Goal: Task Accomplishment & Management: Manage account settings

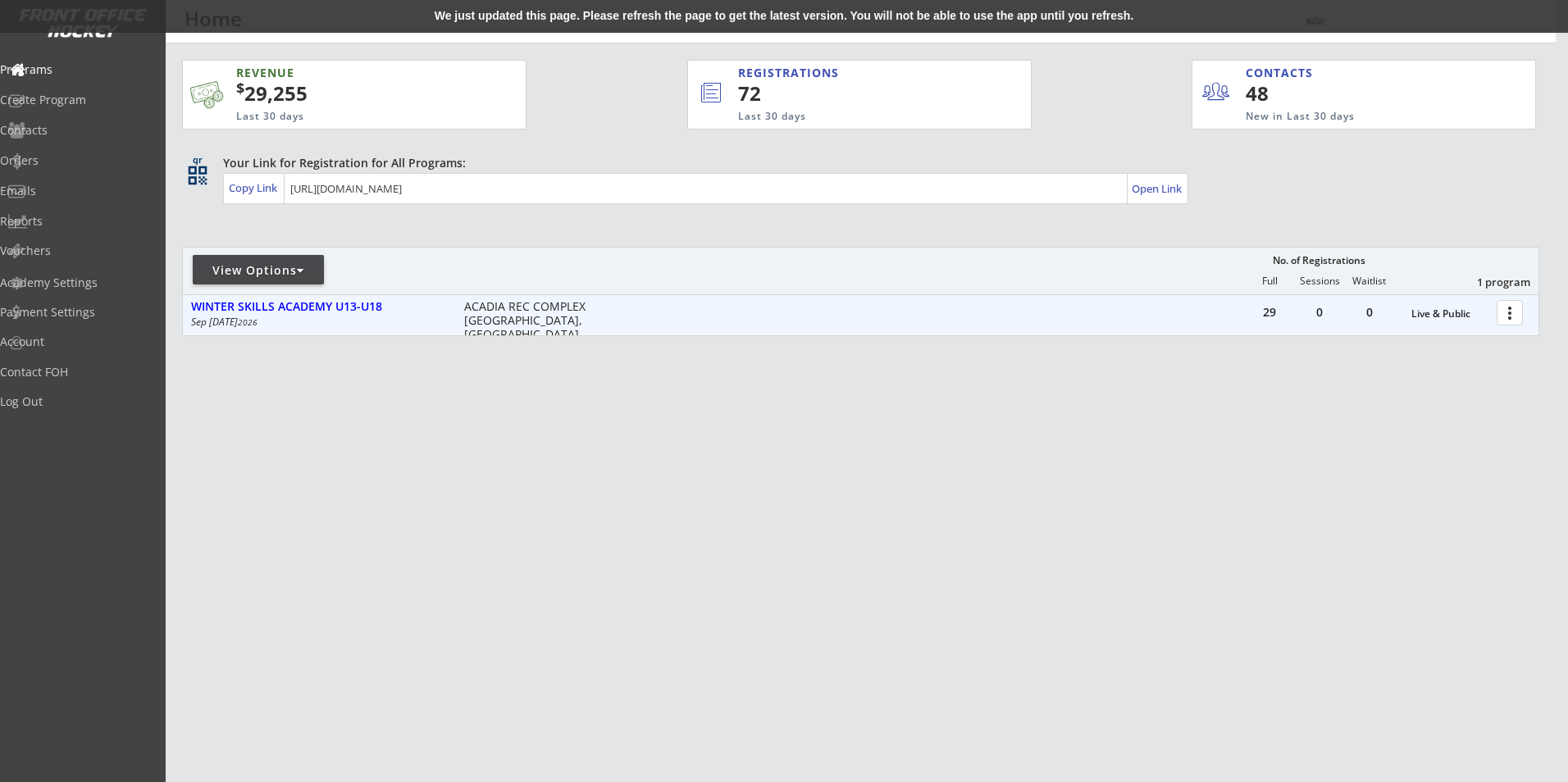
click at [1514, 323] on div at bounding box center [1512, 311] width 29 height 29
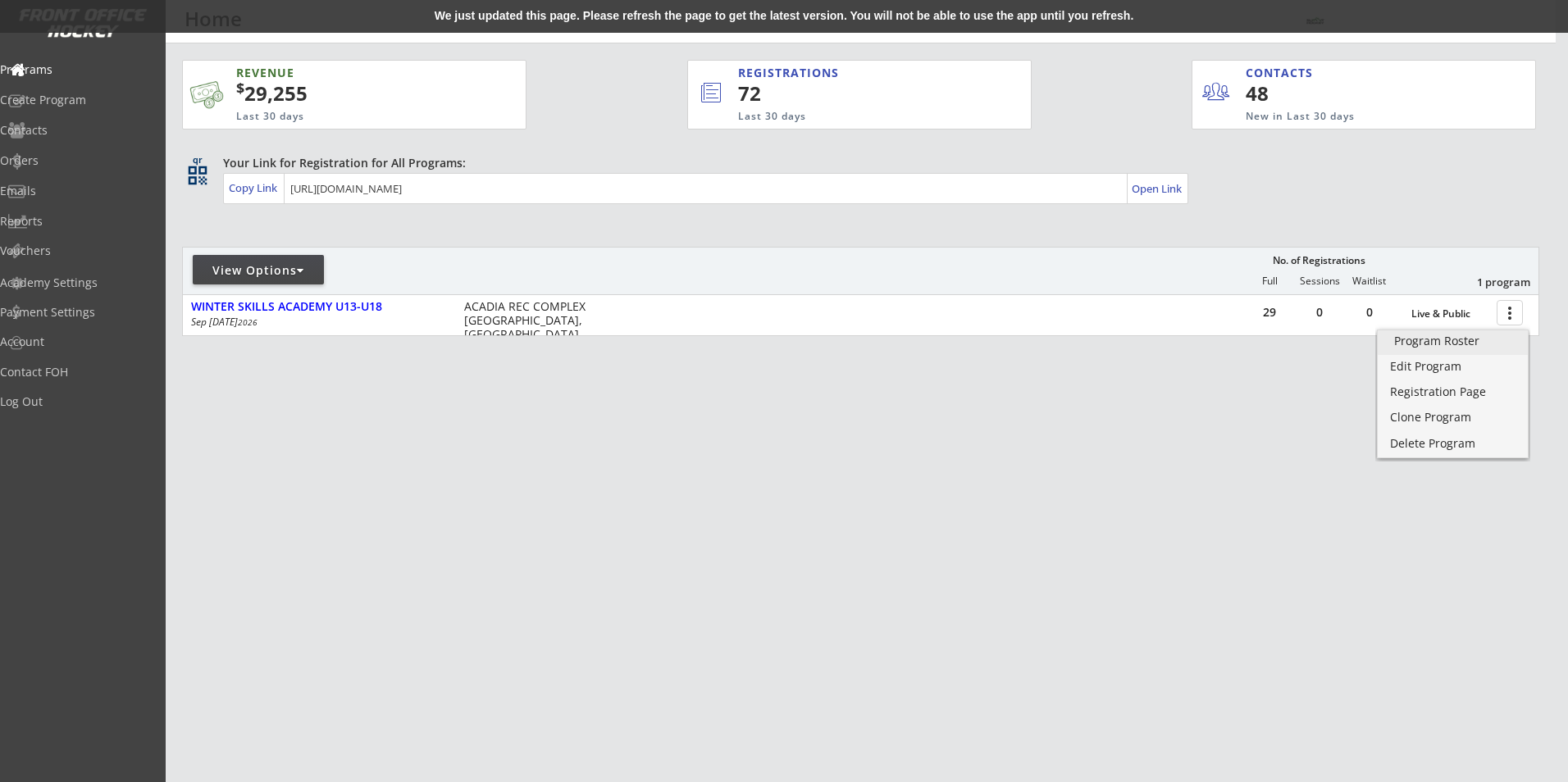
click at [1493, 338] on div "Program Roster" at bounding box center [1452, 341] width 117 height 11
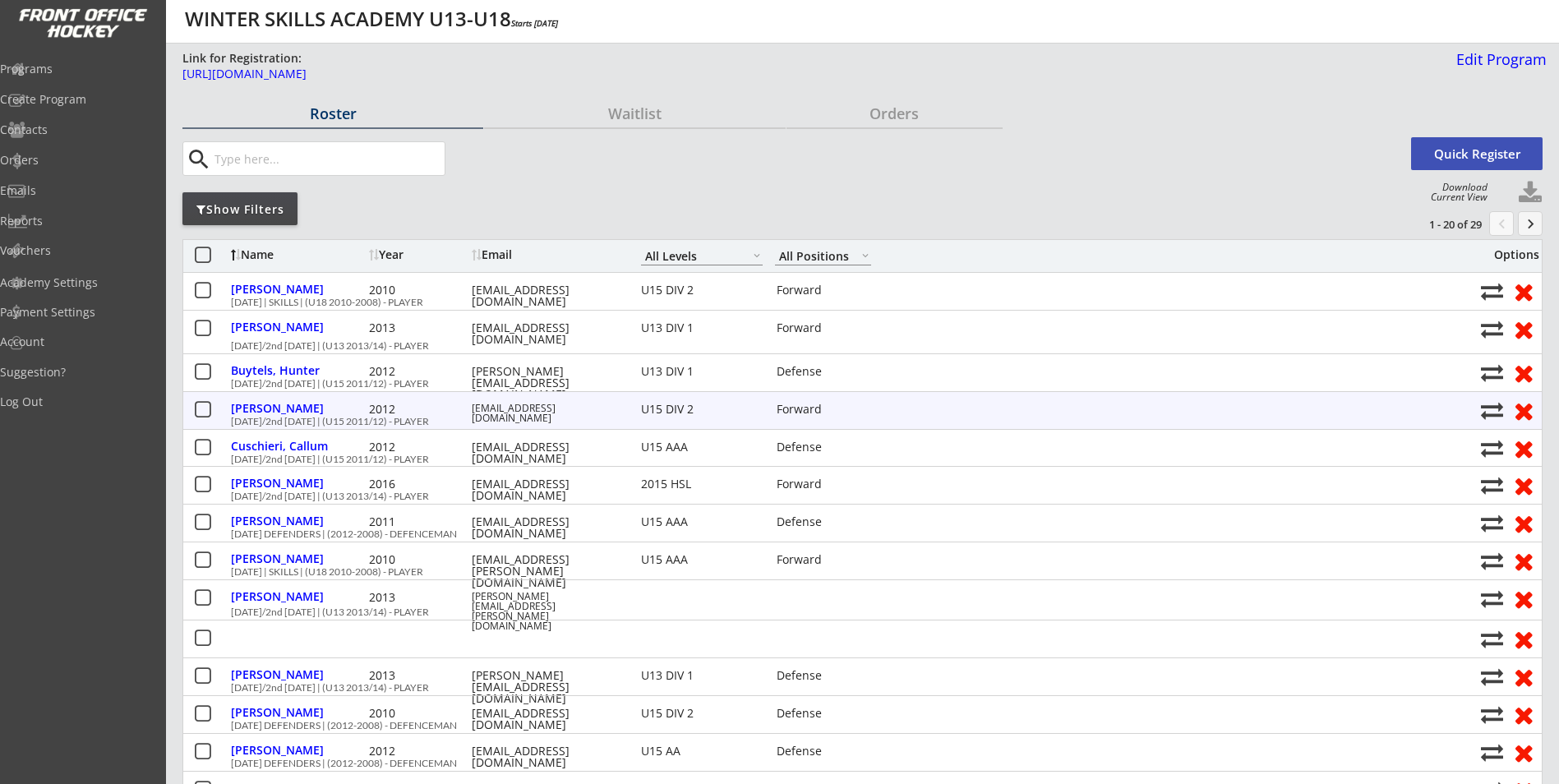
select select ""All Levels""
select select ""All Positions""
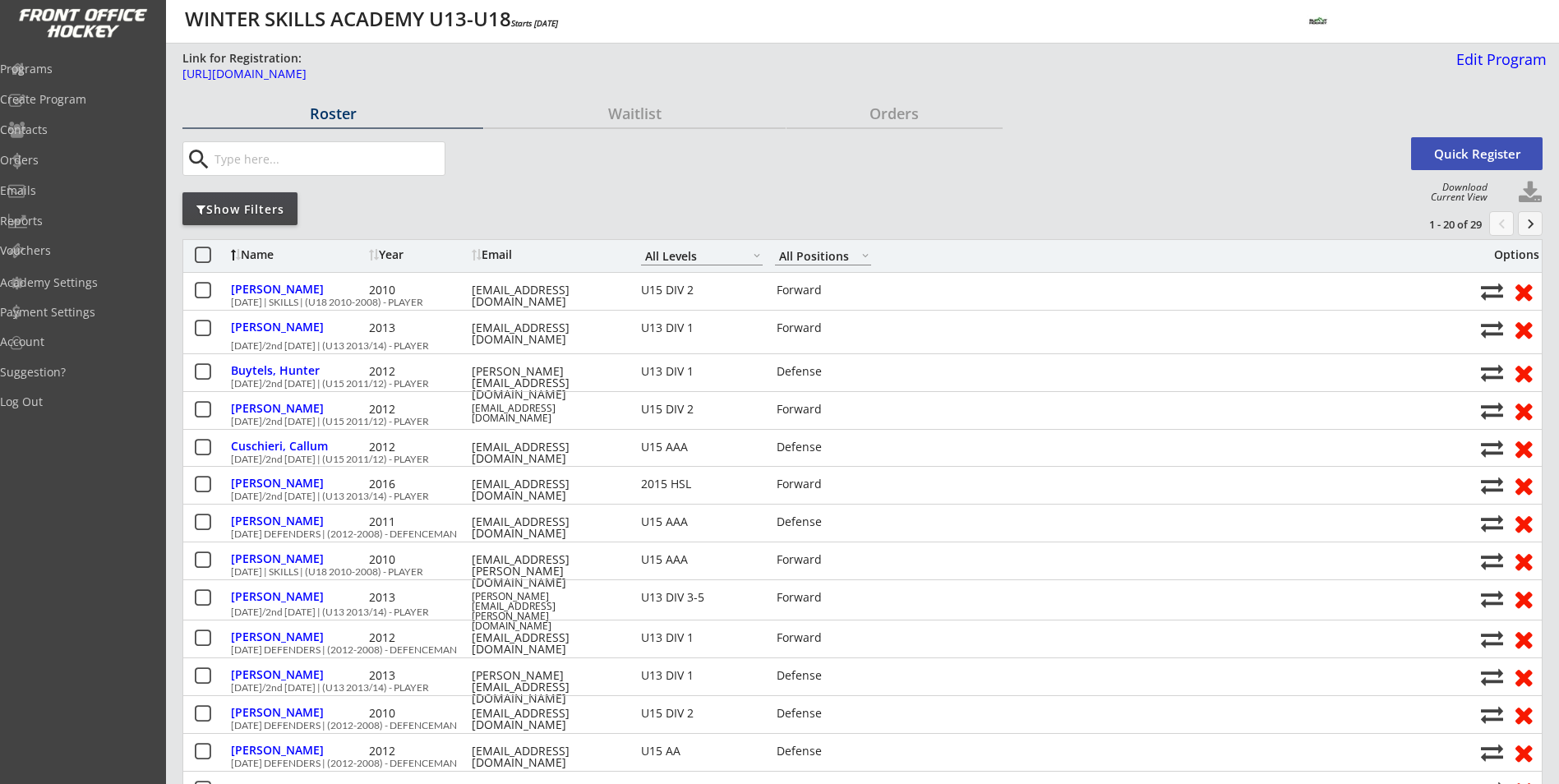
click at [274, 218] on div "Show Filters" at bounding box center [240, 209] width 115 height 33
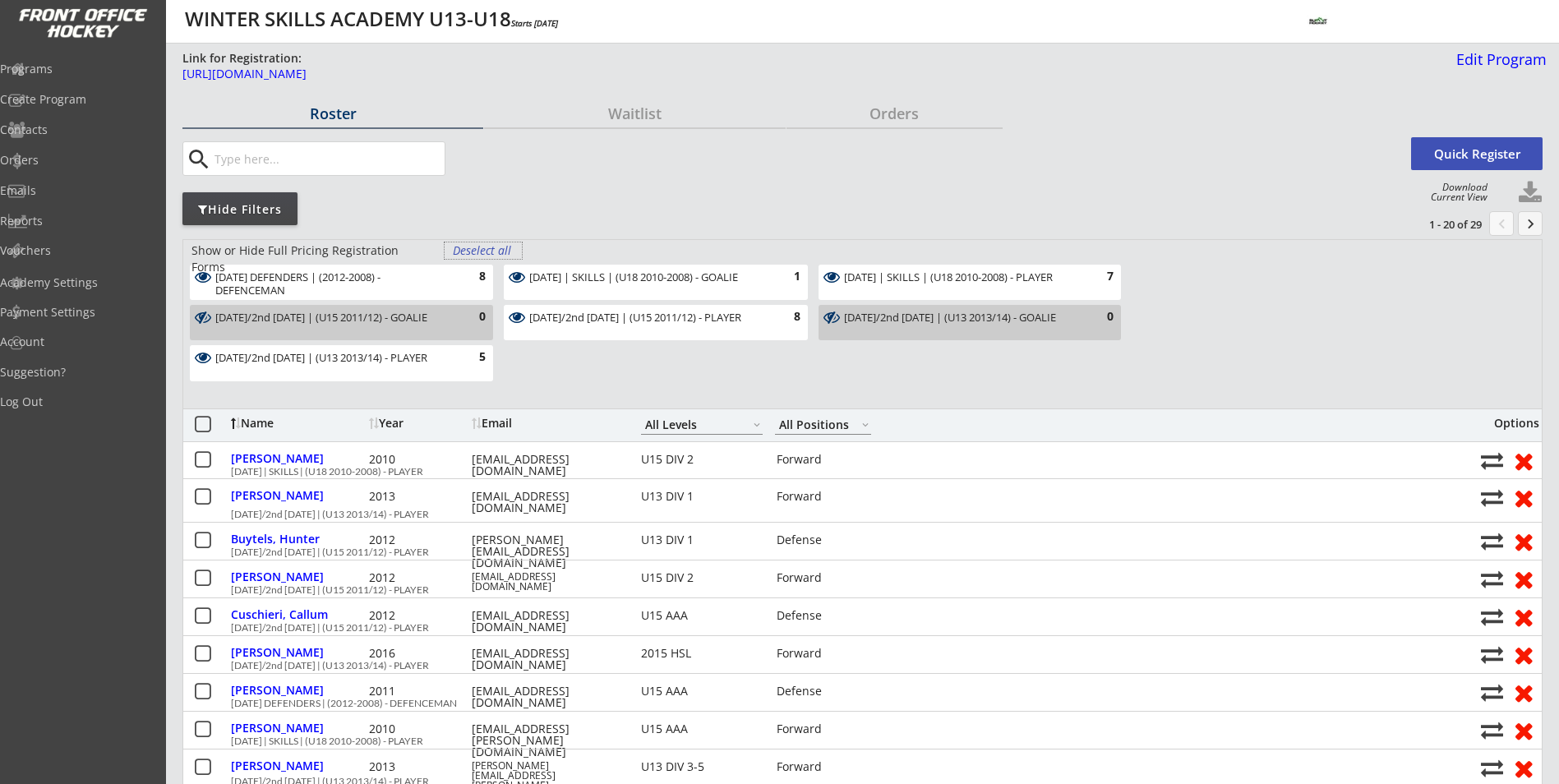
click at [490, 250] on div "Deselect all" at bounding box center [483, 250] width 61 height 17
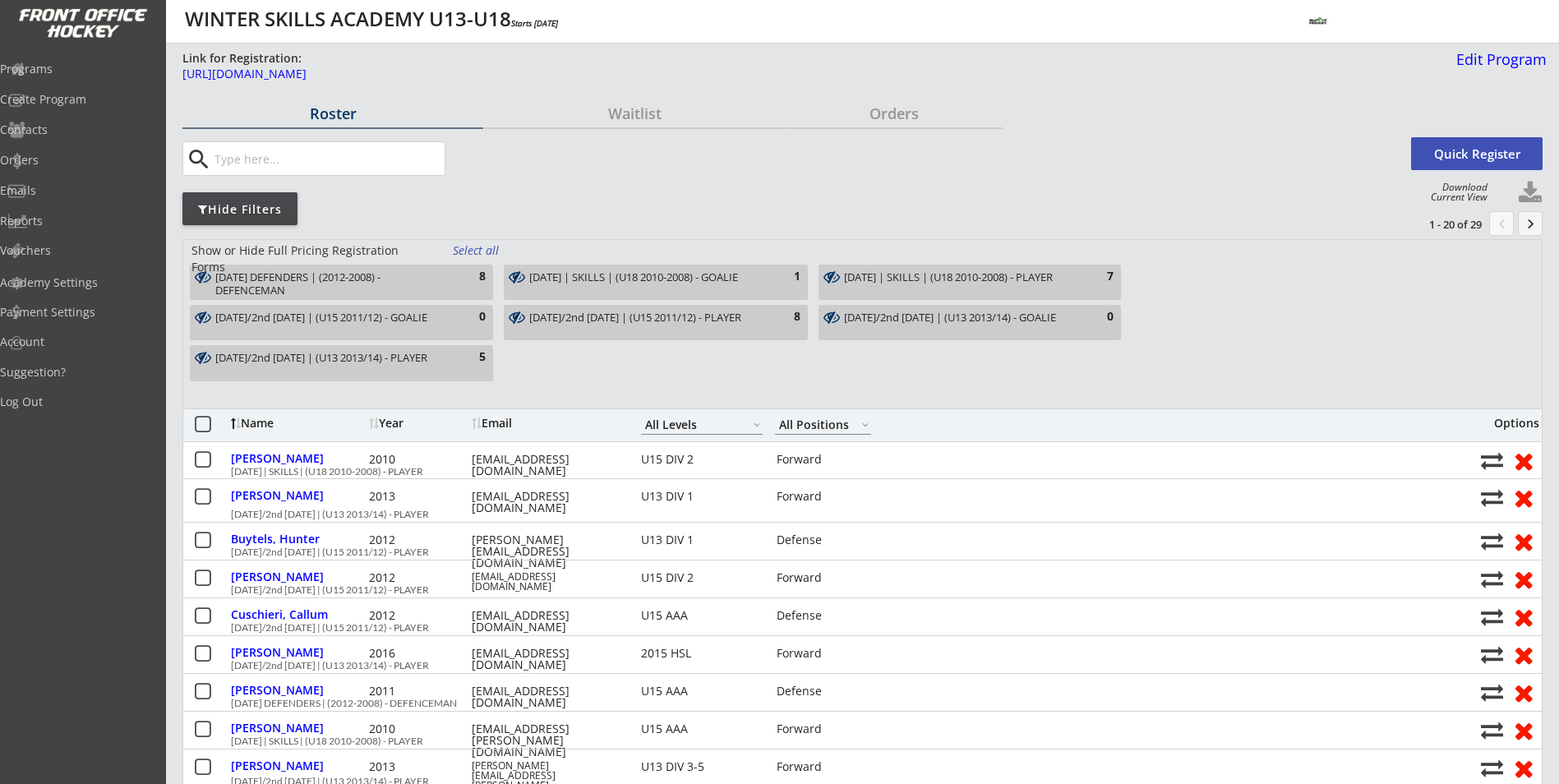
click at [490, 250] on div "Select all" at bounding box center [483, 250] width 61 height 17
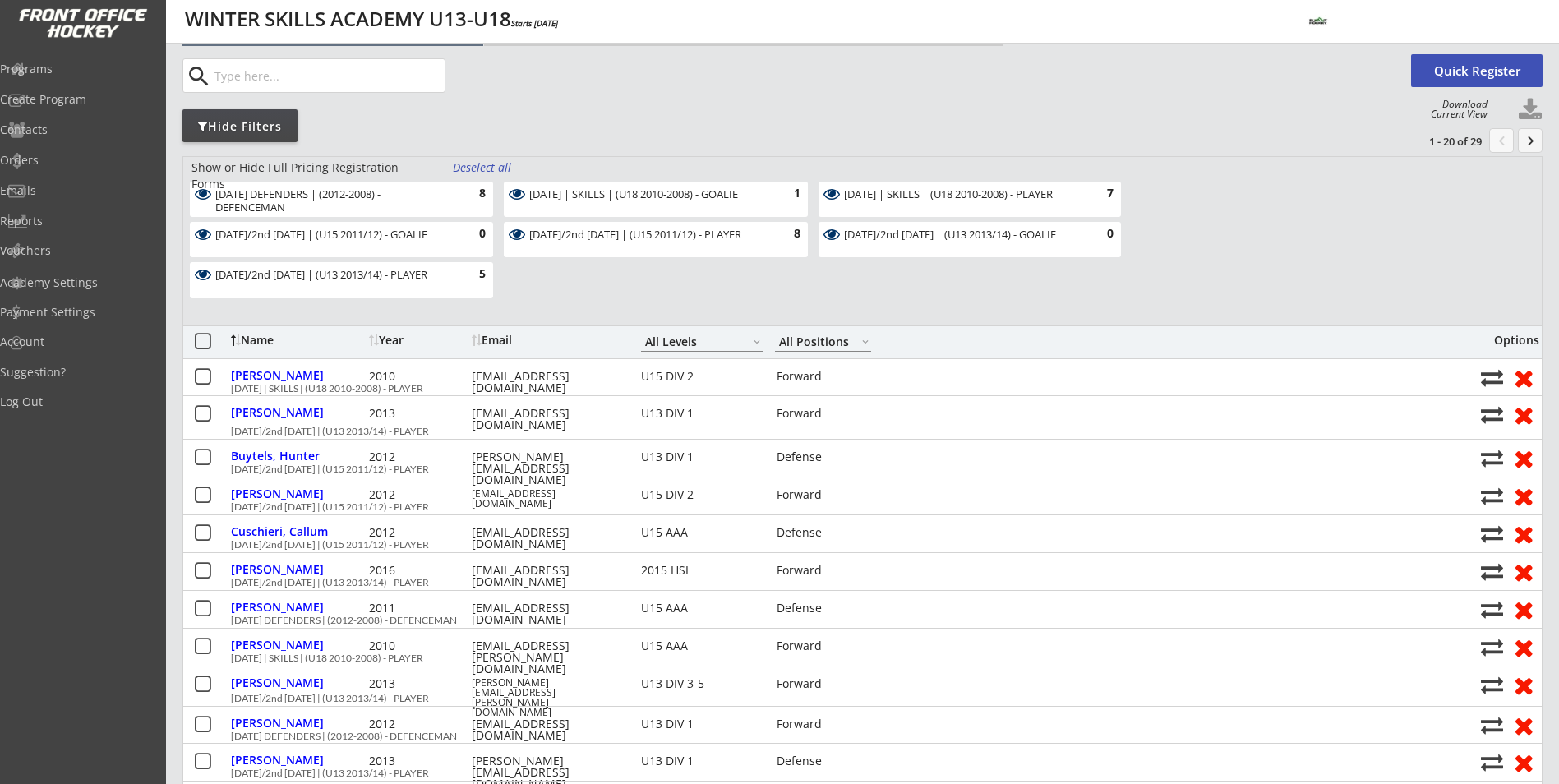
scroll to position [83, 0]
click at [488, 174] on div "Deselect all" at bounding box center [483, 168] width 61 height 17
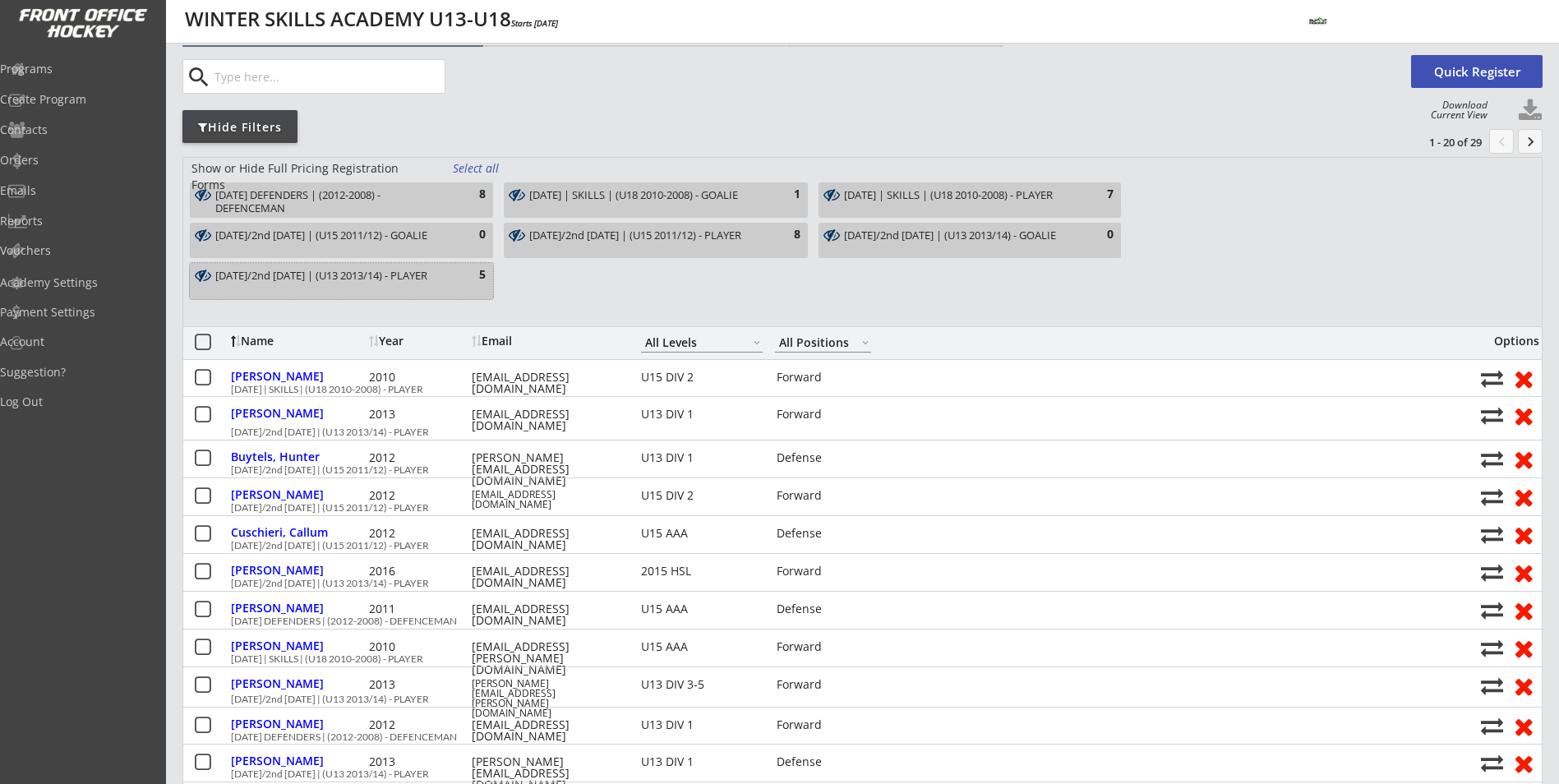
click at [383, 282] on div "WEDNESDAY/2nd FRIDAY | (U13 2013/14) - PLAYER" at bounding box center [332, 276] width 233 height 13
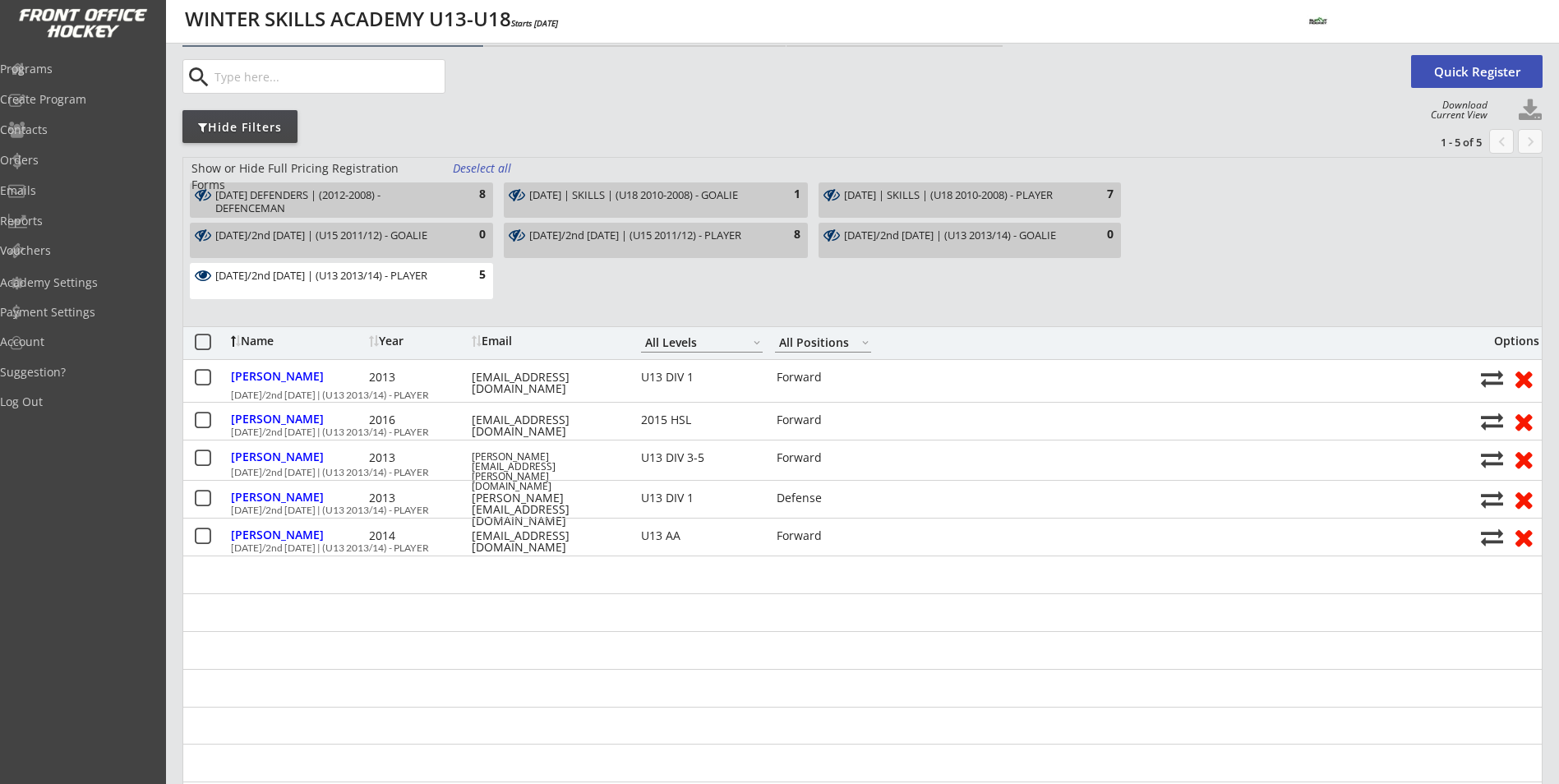
click at [369, 277] on div "WEDNESDAY/2nd FRIDAY | (U13 2013/14) - PLAYER" at bounding box center [332, 276] width 233 height 13
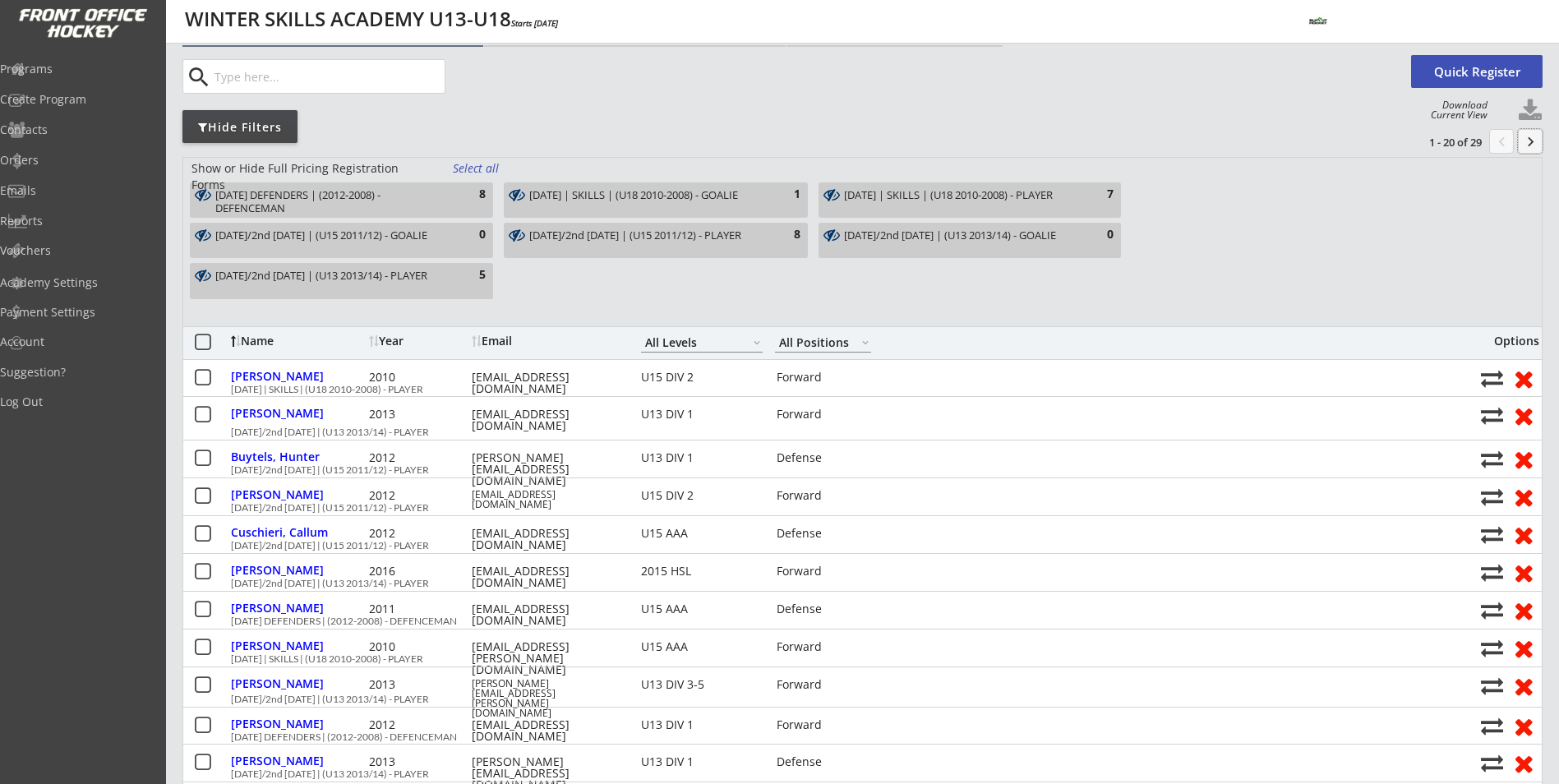
click at [1530, 144] on button "keyboard_arrow_right" at bounding box center [1530, 141] width 24 height 24
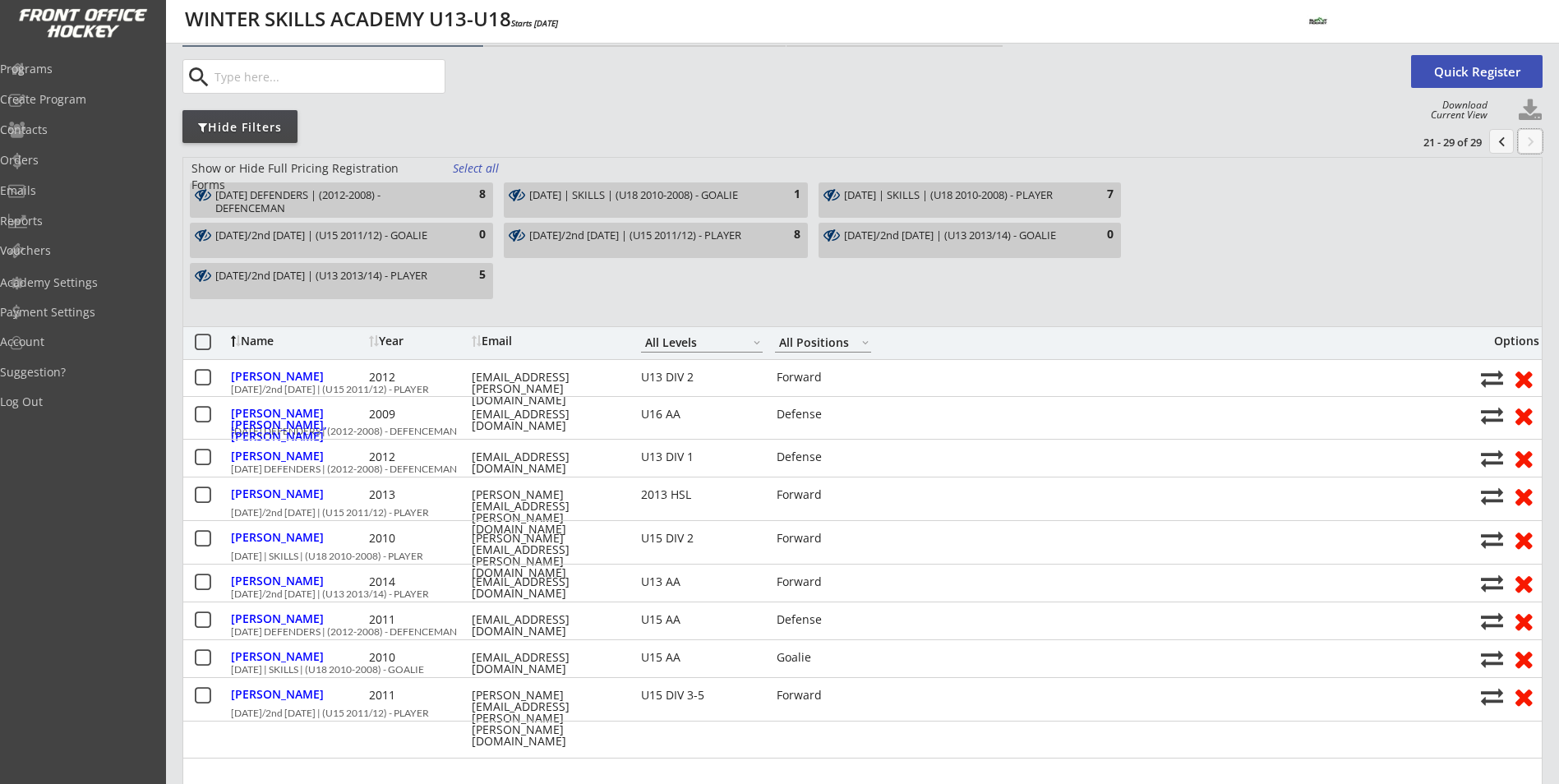
click at [1505, 149] on button "chevron_left" at bounding box center [1502, 141] width 24 height 24
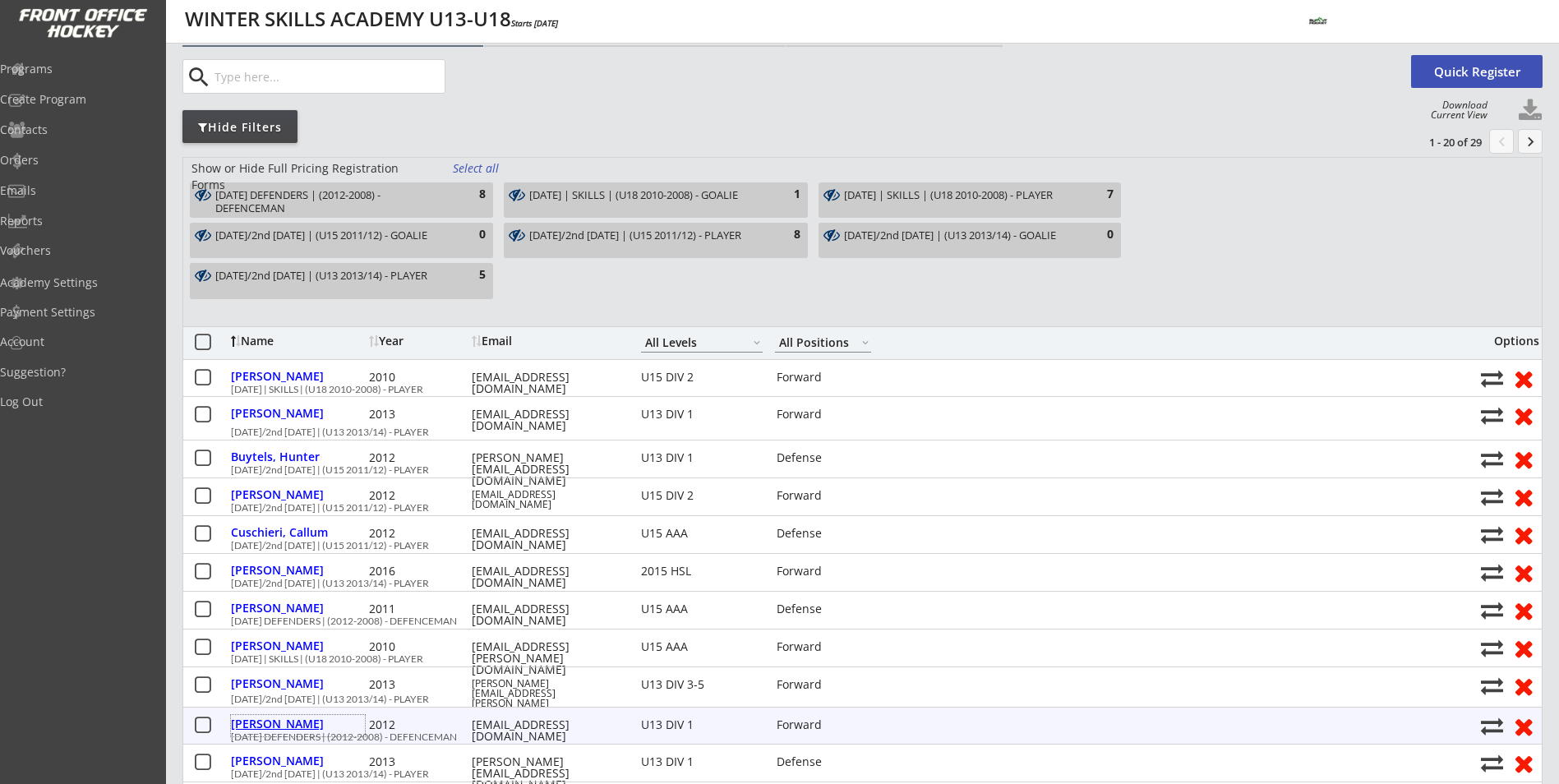
click at [300, 728] on div "Gidrewicz, Lucas" at bounding box center [298, 723] width 134 height 11
select select ""Forward""
select select ""U13 DIV 1""
select select ""AS""
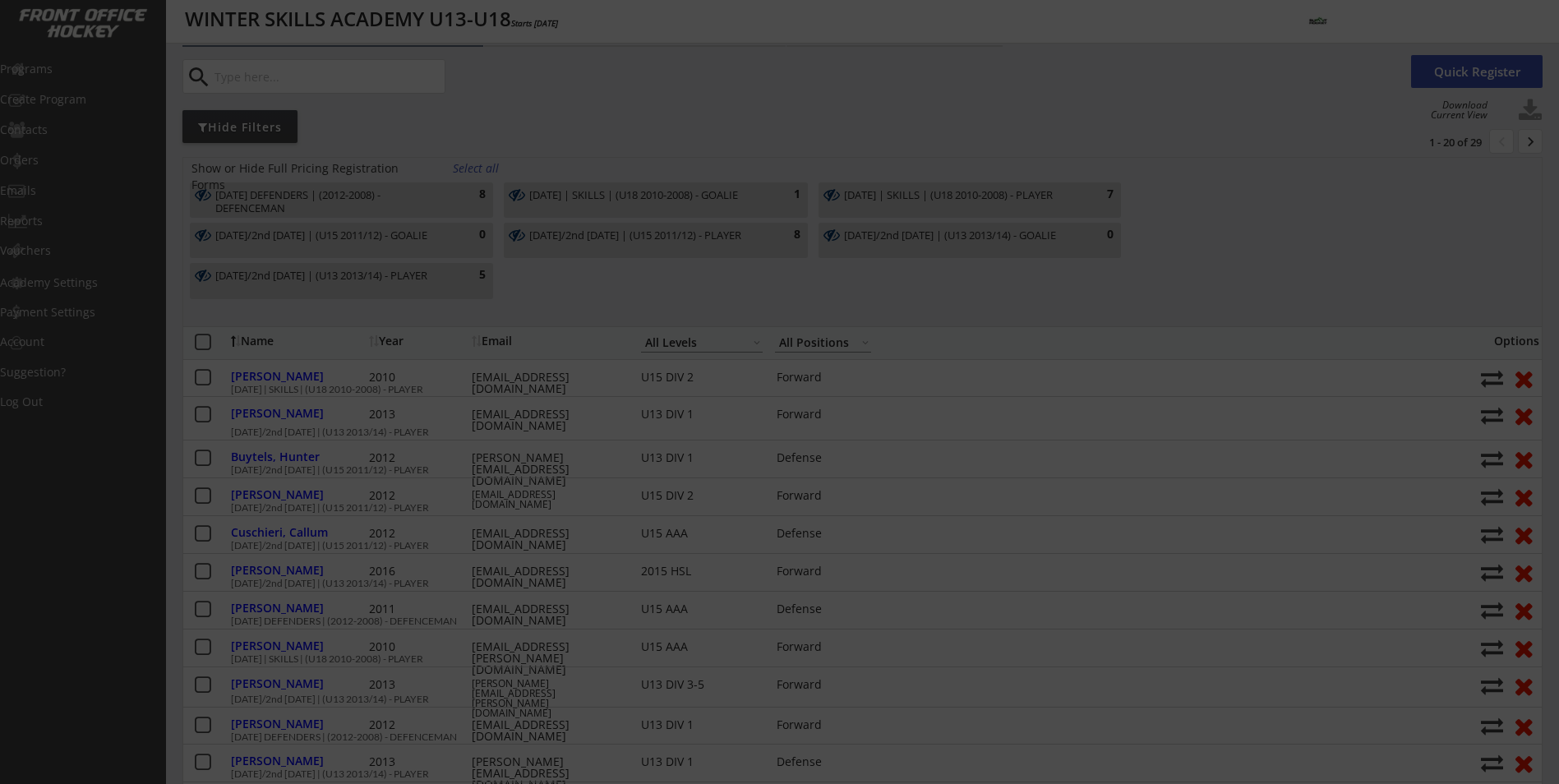
type input "Male"
type input "not yet known"
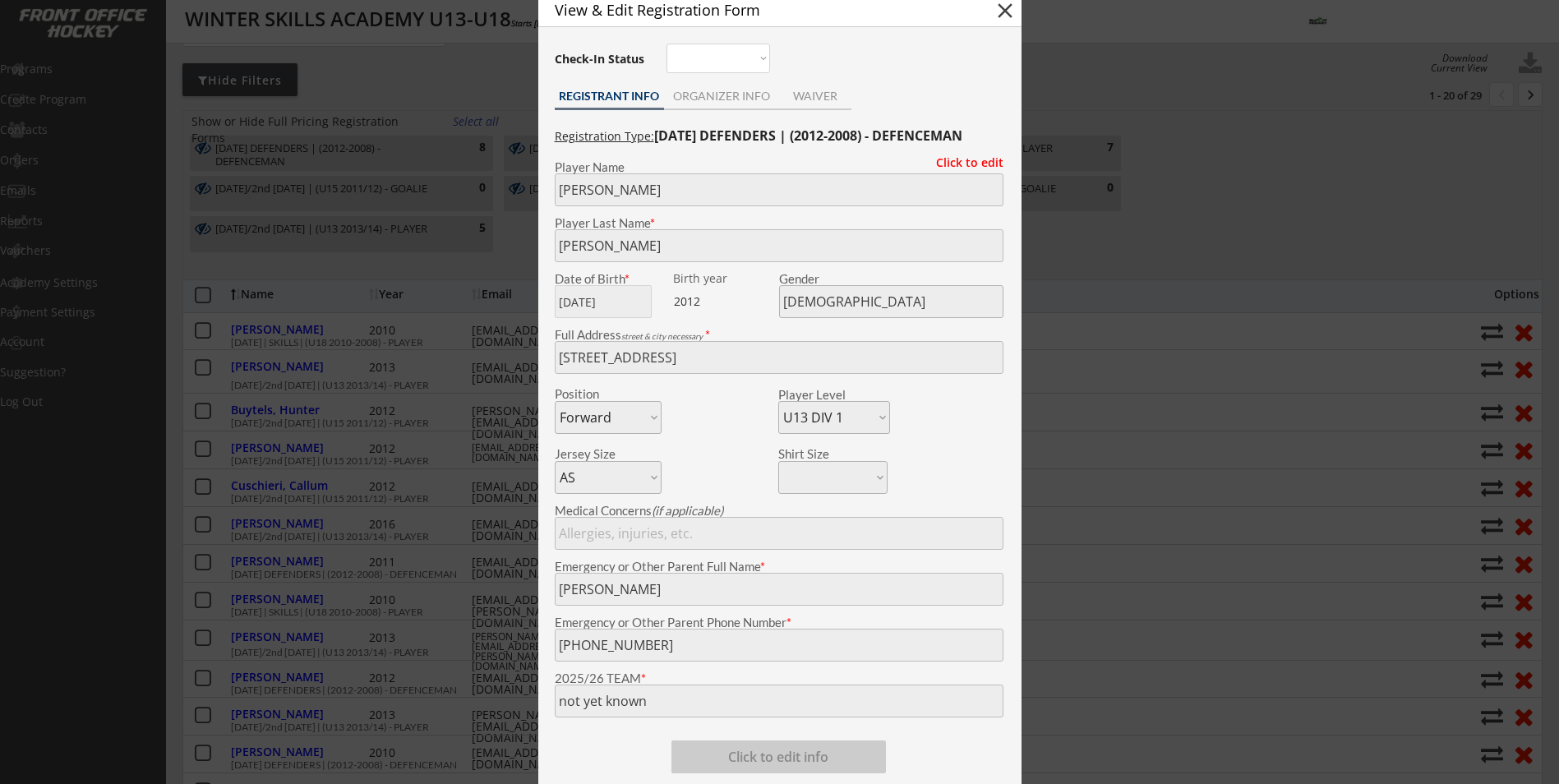
scroll to position [164, 0]
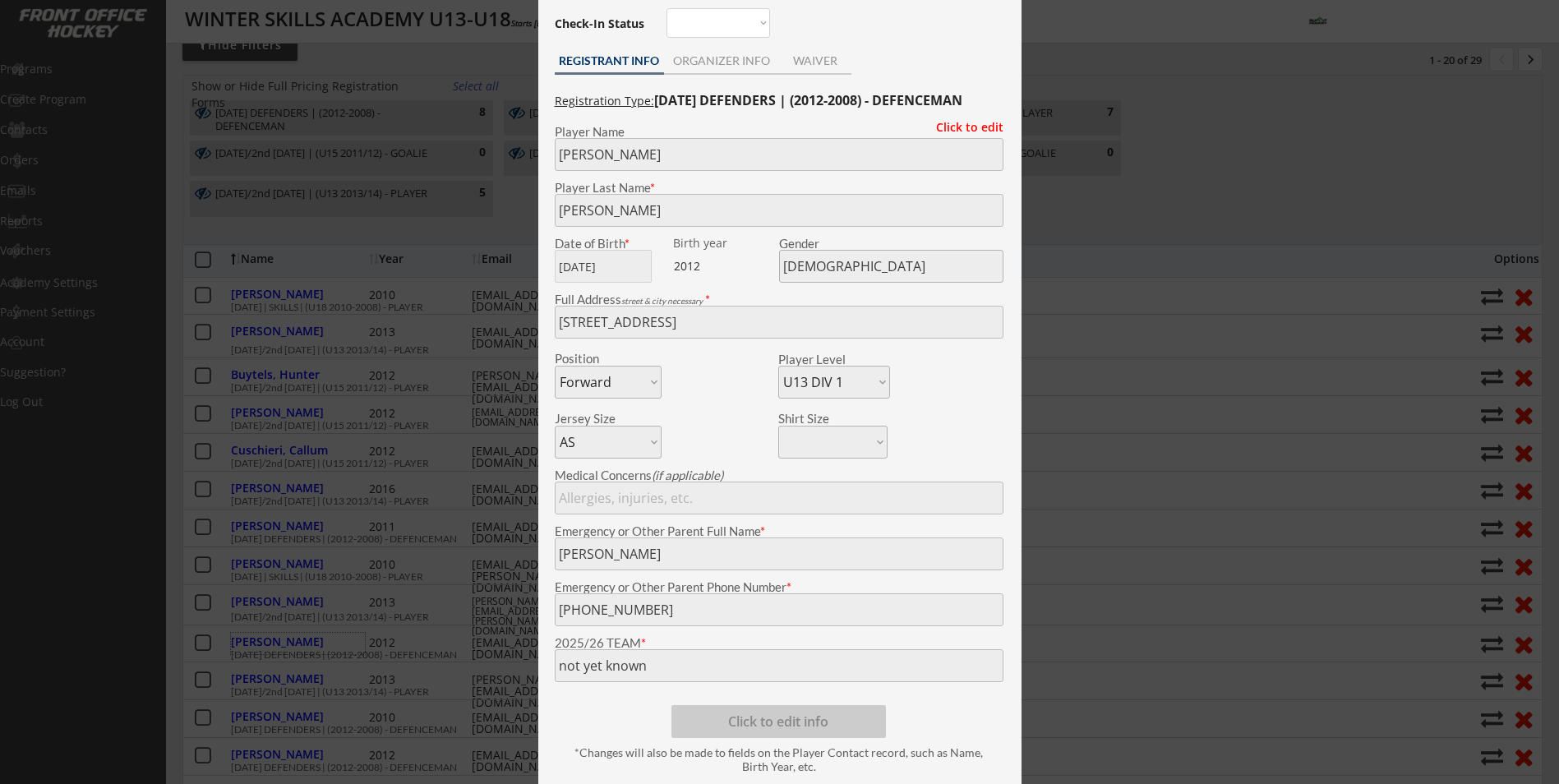
click at [511, 303] on div at bounding box center [779, 392] width 1559 height 784
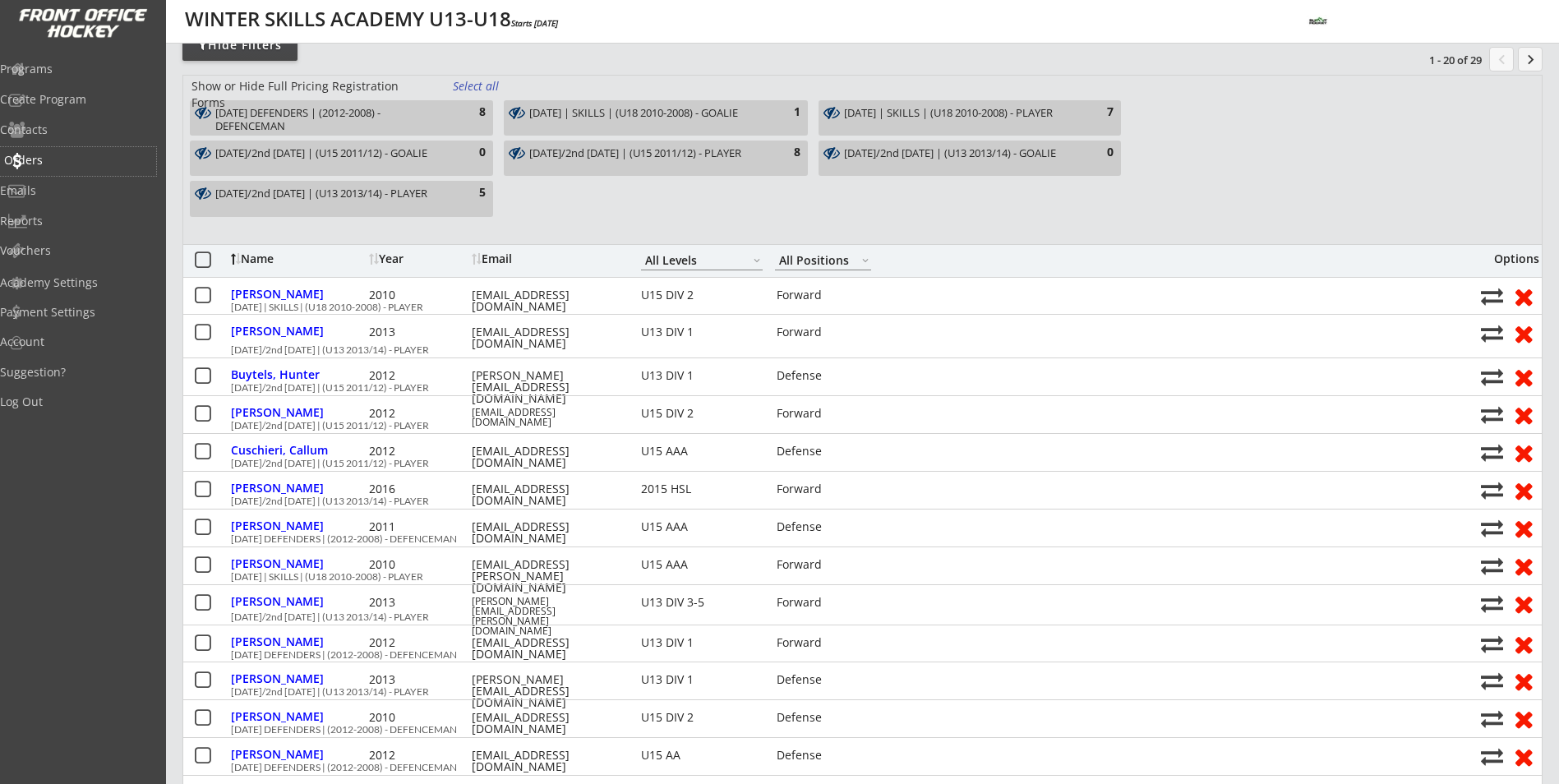
click at [54, 159] on div "Orders" at bounding box center [78, 160] width 148 height 11
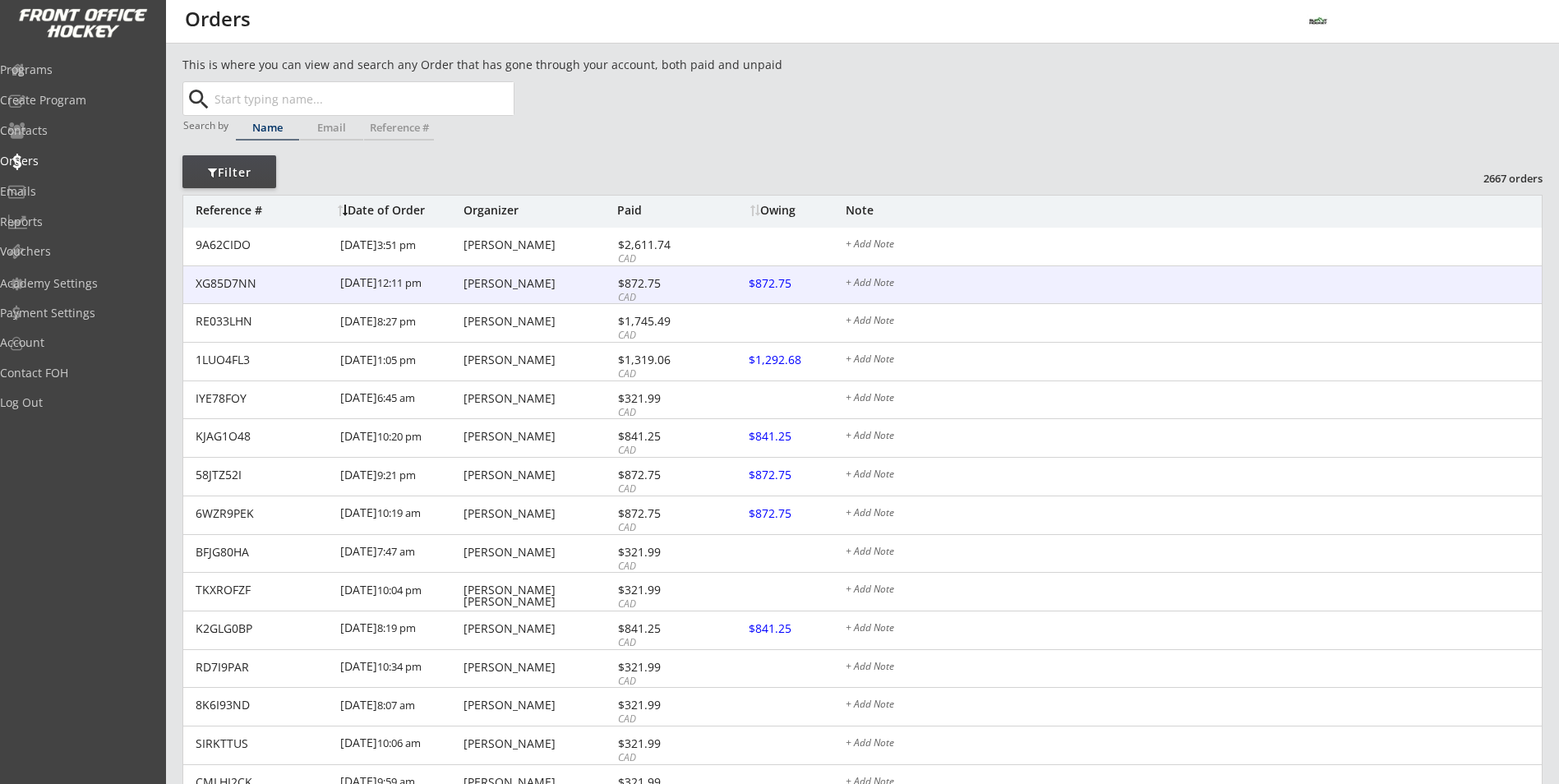
click at [771, 290] on div at bounding box center [785, 285] width 72 height 21
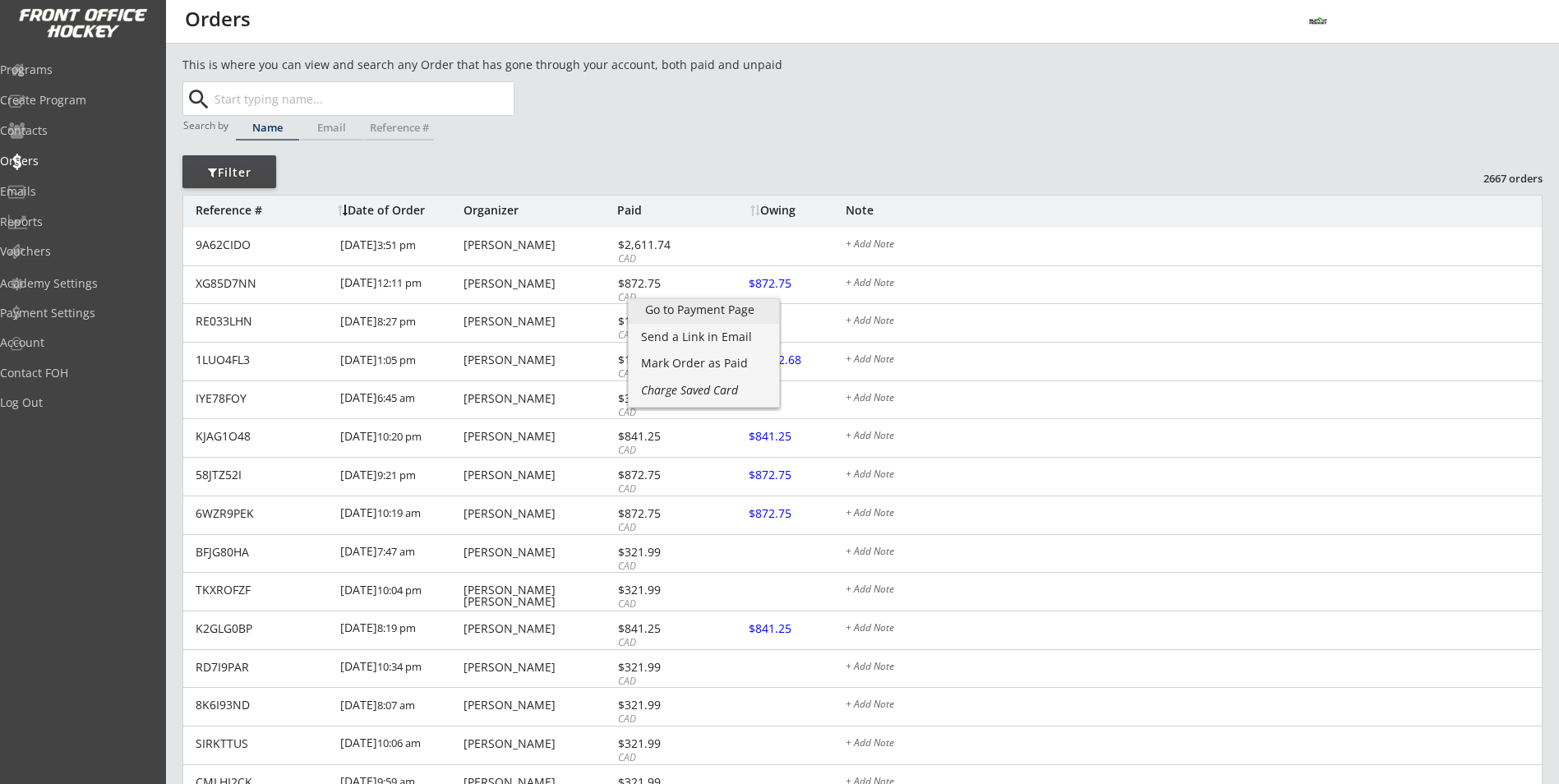
click at [729, 309] on div "Go to Payment Page" at bounding box center [703, 309] width 117 height 11
click at [1000, 136] on div "This is where you can view and search any Order that has gone through your acco…" at bounding box center [863, 549] width 1361 height 987
click at [47, 71] on div "Programs" at bounding box center [78, 70] width 148 height 11
